Goal: Information Seeking & Learning: Learn about a topic

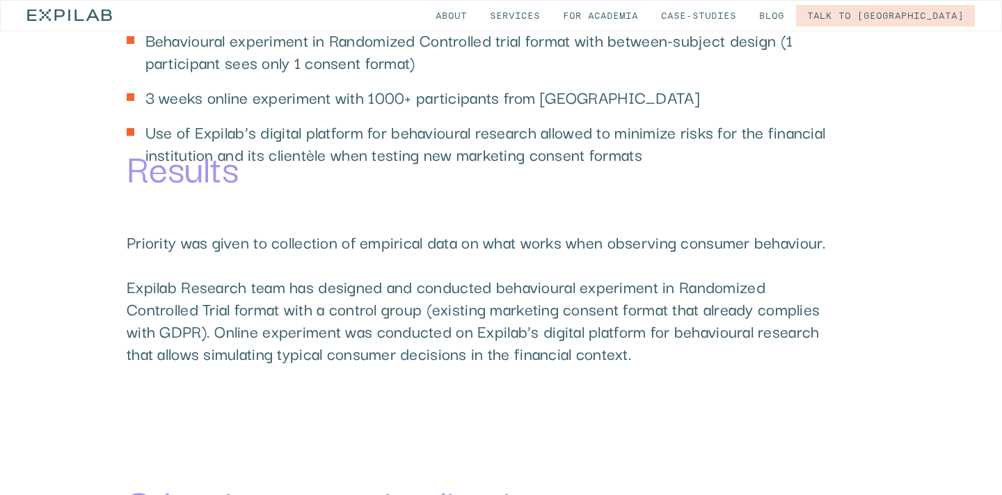
scroll to position [1695, 0]
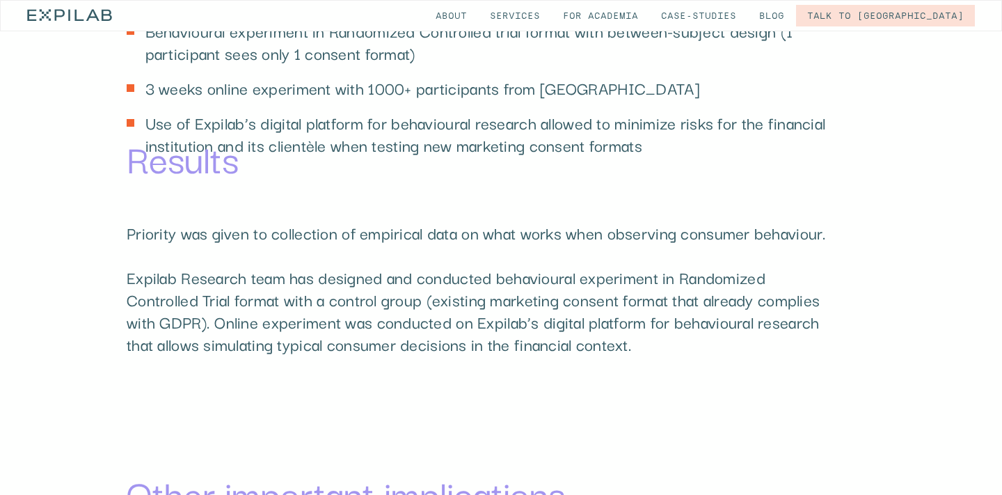
click at [505, 233] on p "Priority was given to collection of empirical data on what works when observing…" at bounding box center [483, 300] width 713 height 156
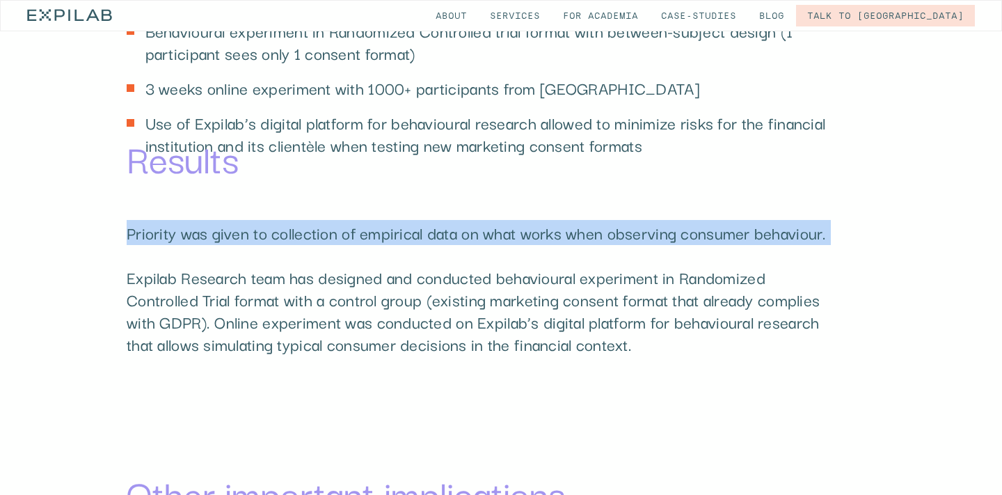
click at [505, 233] on p "Priority was given to collection of empirical data on what works when observing…" at bounding box center [483, 300] width 713 height 156
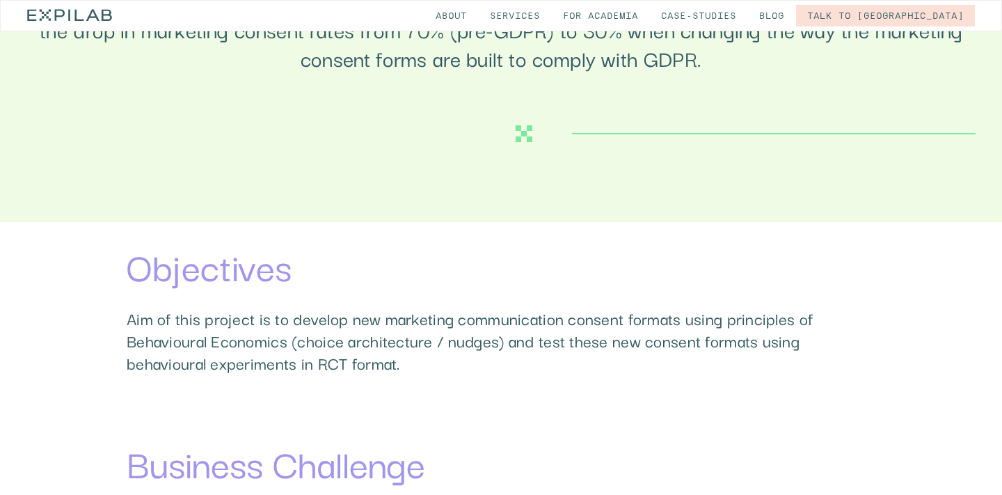
click at [440, 252] on h1 "Objectives" at bounding box center [501, 265] width 749 height 42
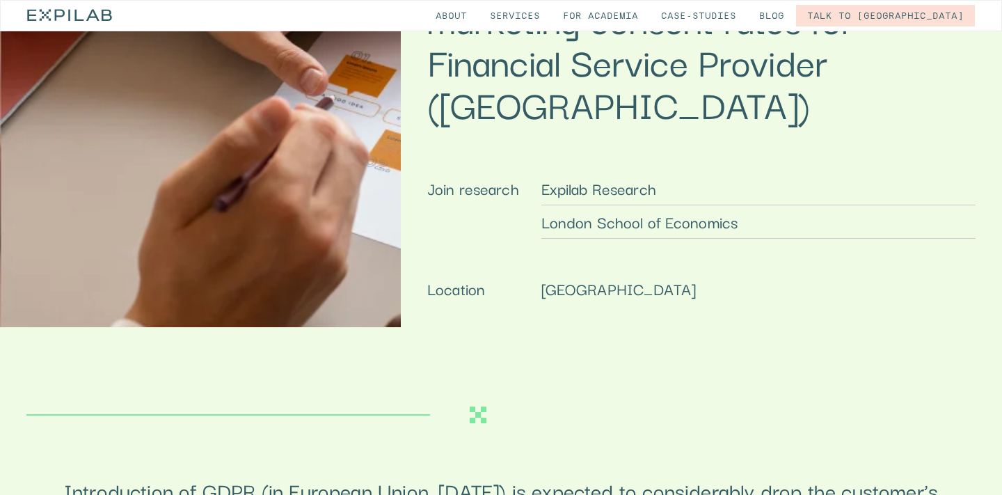
scroll to position [122, 0]
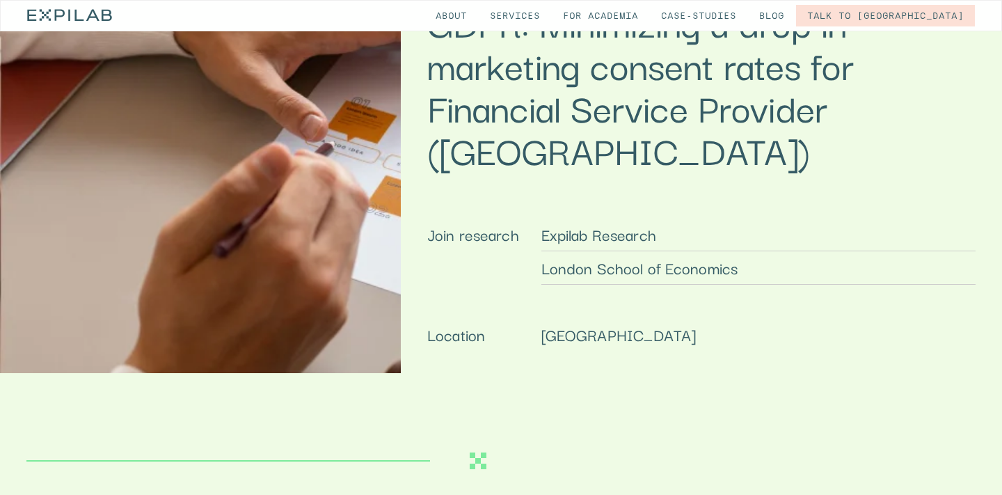
click at [546, 79] on h1 "GDPR: Minimizing a drop in marketing consent rates for Financial Service Provid…" at bounding box center [701, 85] width 548 height 169
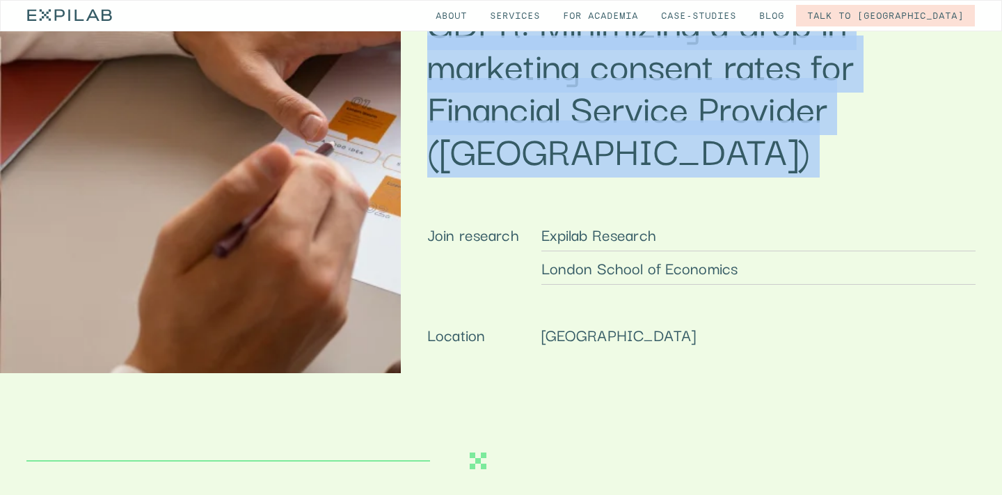
click at [546, 79] on h1 "GDPR: Minimizing a drop in marketing consent rates for Financial Service Provid…" at bounding box center [701, 85] width 548 height 169
copy h1 "GDPR: Minimizing a drop in marketing consent rates for Financial Service Provid…"
